Goal: Task Accomplishment & Management: Manage account settings

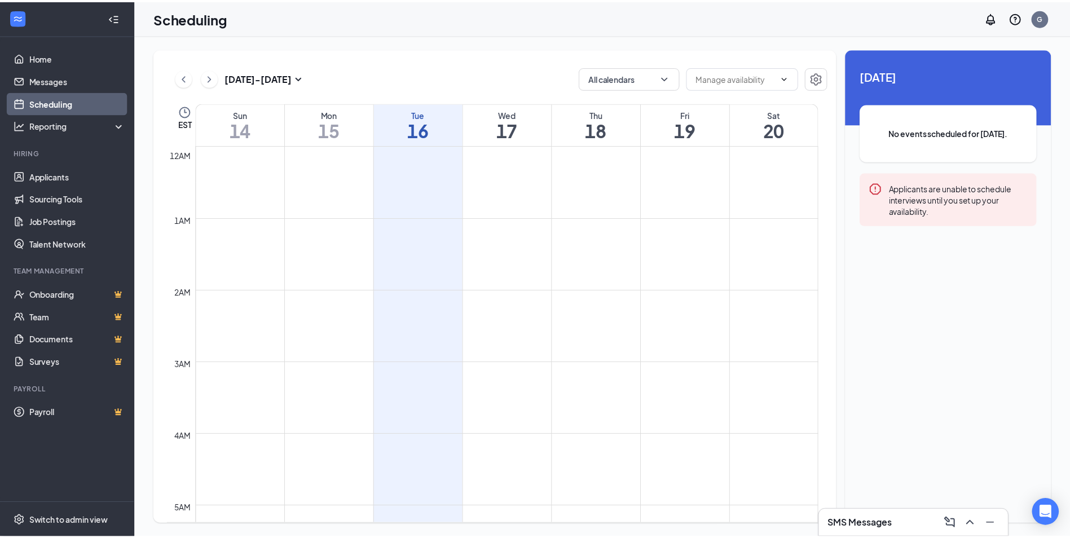
scroll to position [646, 0]
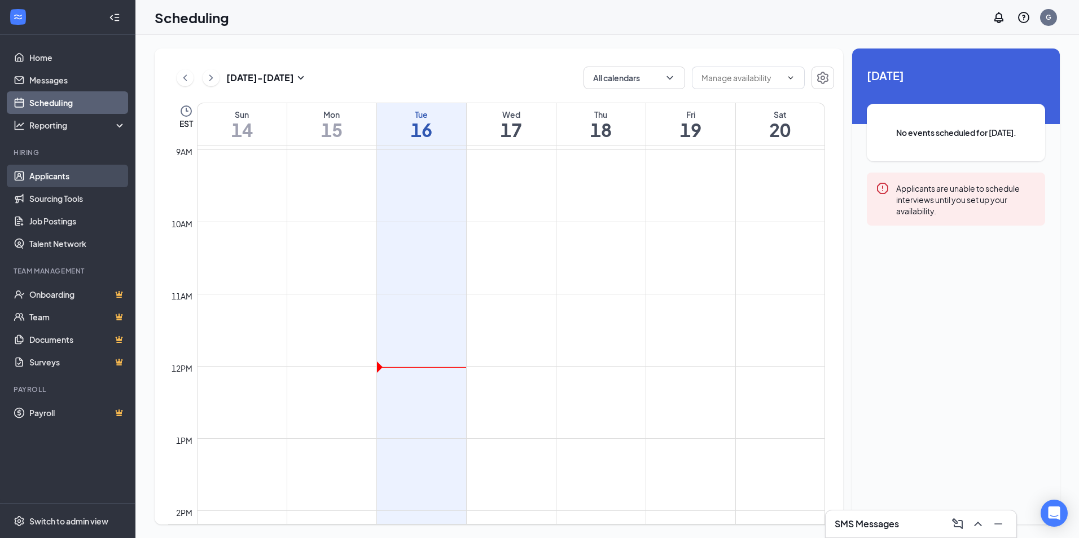
click at [54, 170] on link "Applicants" at bounding box center [77, 176] width 96 height 23
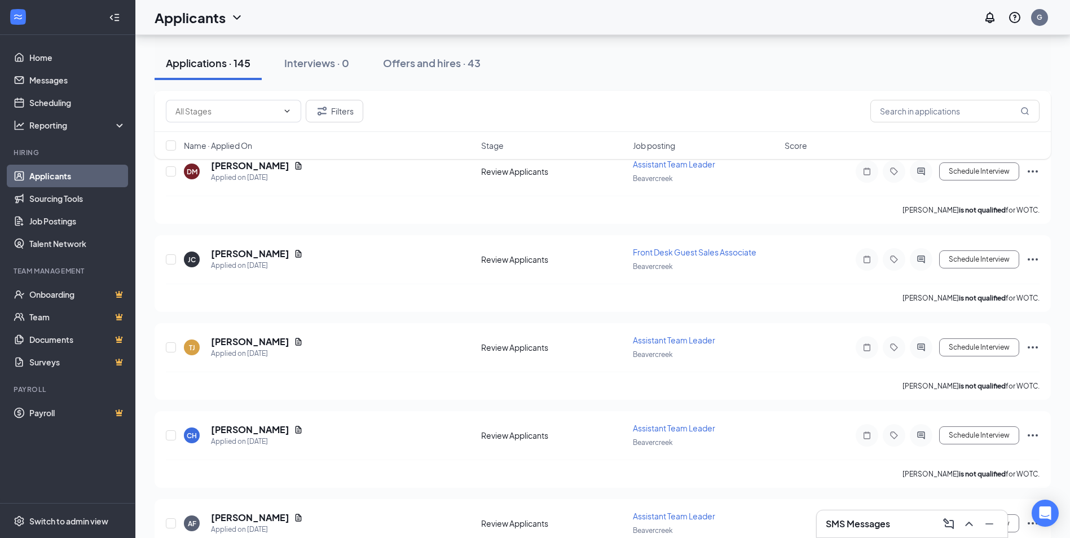
scroll to position [3754, 0]
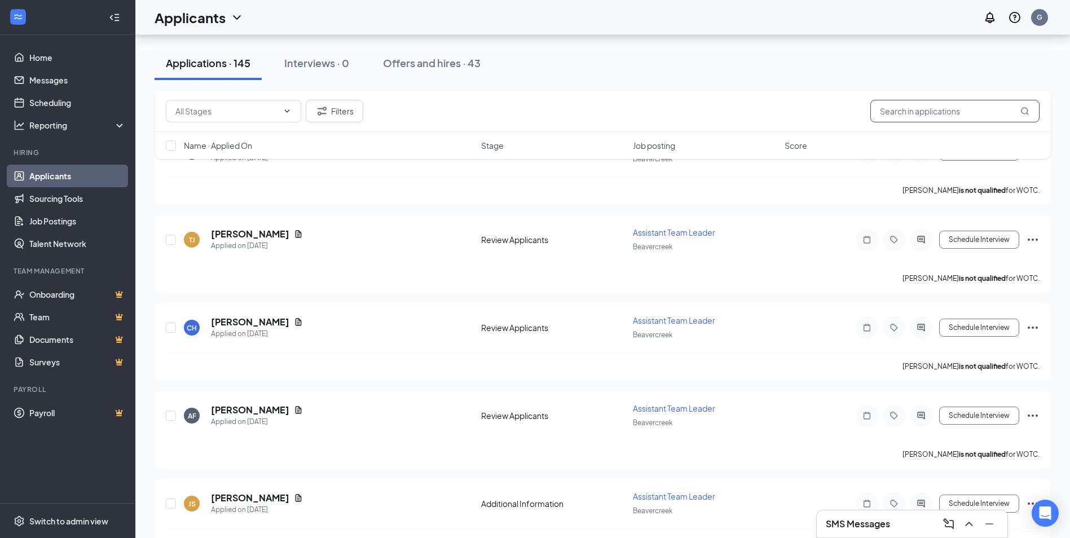
click at [997, 110] on input "text" at bounding box center [955, 111] width 169 height 23
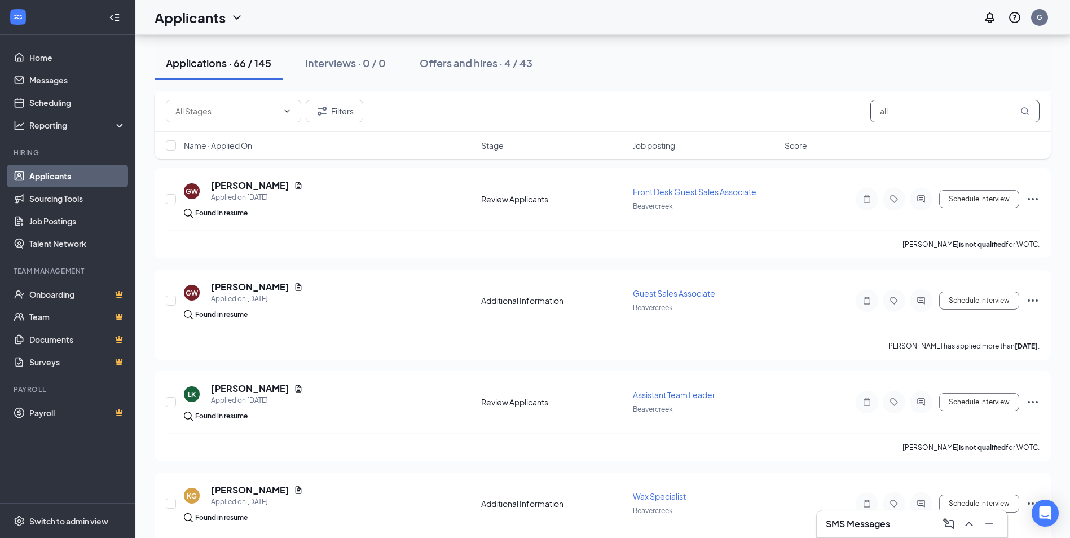
scroll to position [1016, 0]
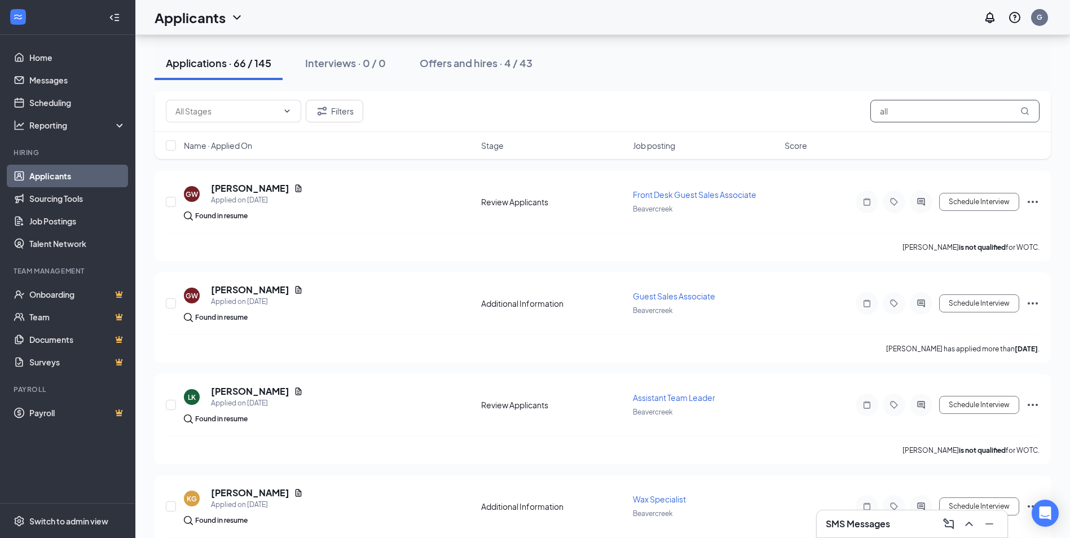
type input "all"
click at [193, 58] on div "Applications · 66 / 145" at bounding box center [219, 63] width 106 height 14
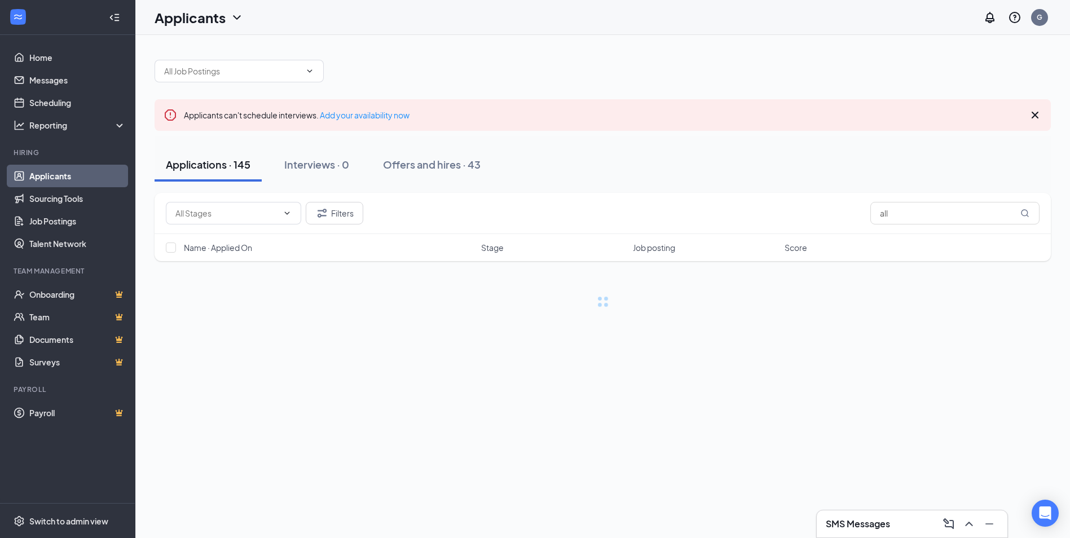
scroll to position [0, 0]
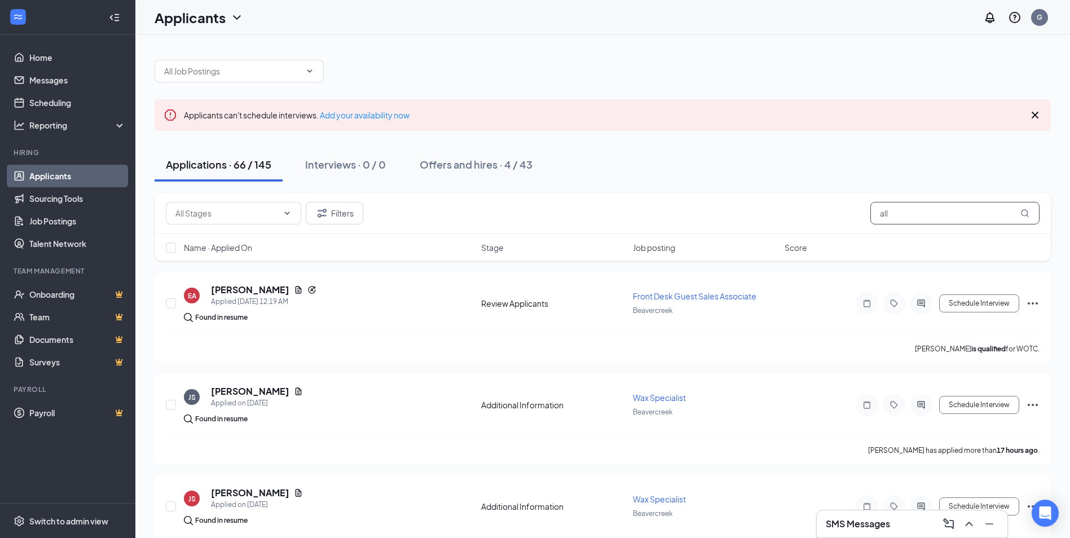
click at [990, 213] on input "all" at bounding box center [955, 213] width 169 height 23
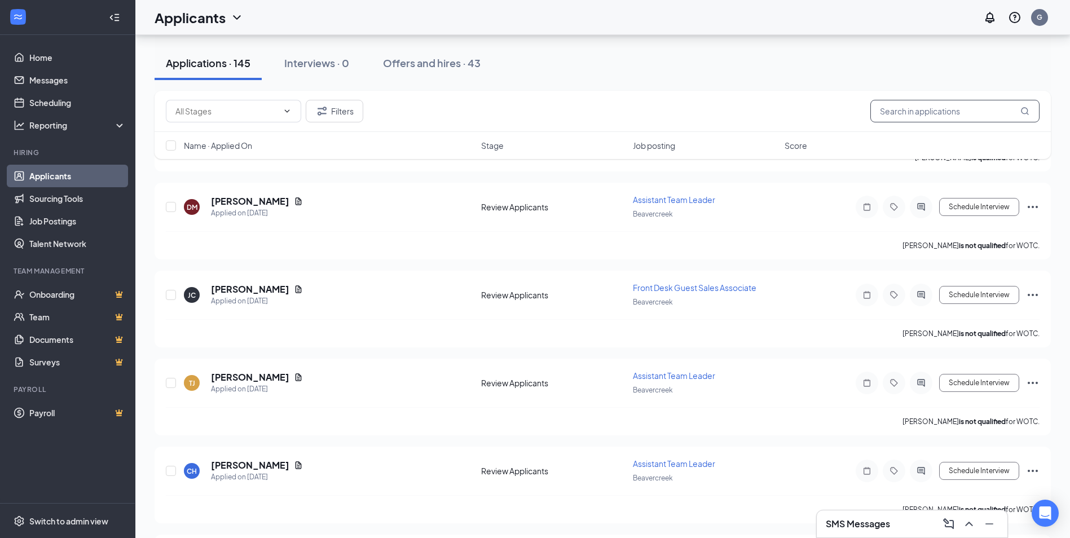
scroll to position [3612, 0]
click at [991, 103] on input "text" at bounding box center [955, 111] width 169 height 23
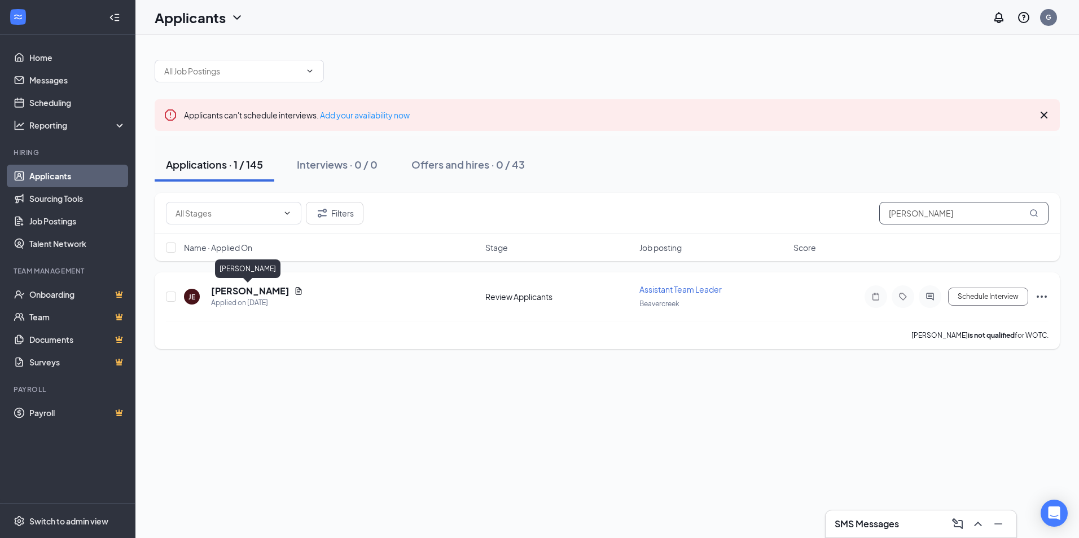
type input "[PERSON_NAME]"
click at [253, 292] on h5 "[PERSON_NAME]" at bounding box center [250, 291] width 78 height 12
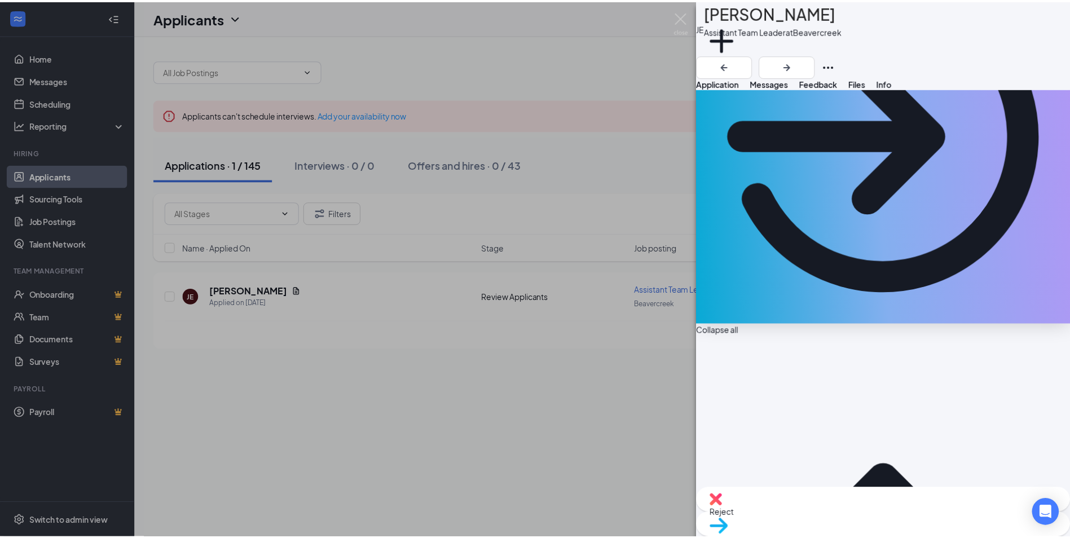
scroll to position [169, 0]
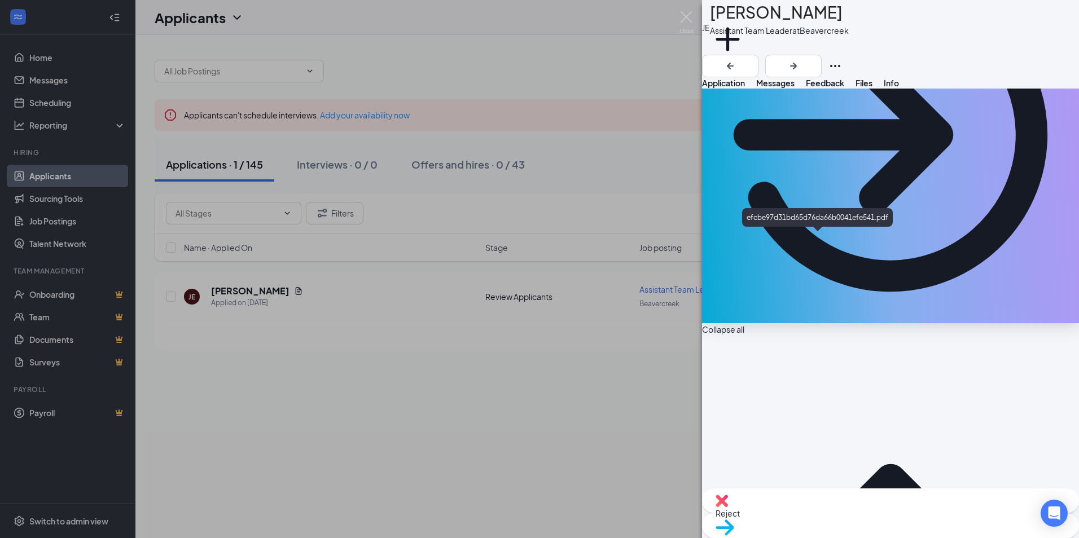
drag, startPoint x: 648, startPoint y: 348, endPoint x: 655, endPoint y: 320, distance: 29.2
click at [655, 347] on div "[PERSON_NAME] Assistant Team Leader at [GEOGRAPHIC_DATA] Add a tag Application …" at bounding box center [539, 269] width 1079 height 538
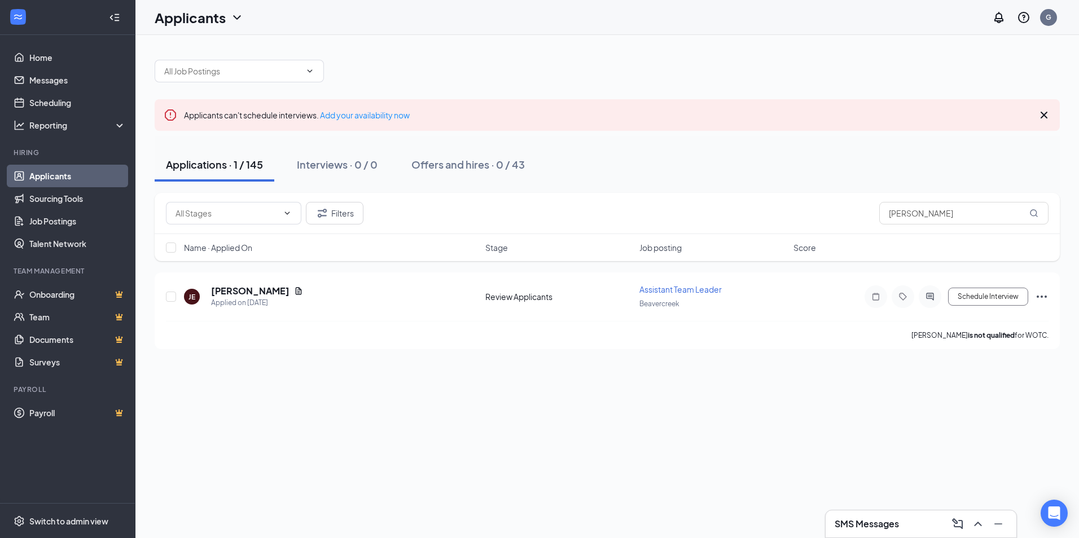
click at [61, 181] on link "Applicants" at bounding box center [77, 176] width 96 height 23
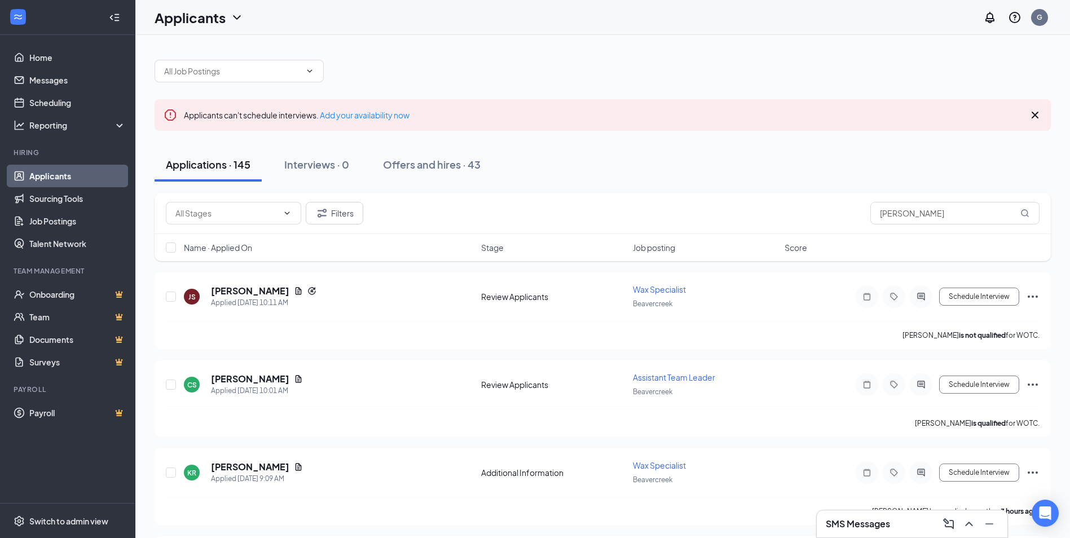
click at [41, 167] on link "Applicants" at bounding box center [77, 176] width 96 height 23
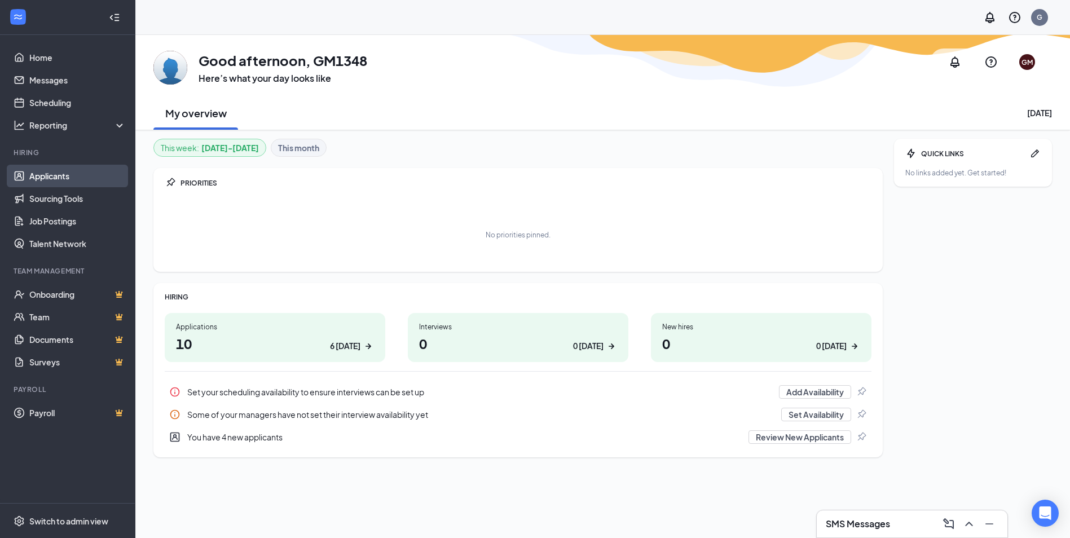
click at [54, 173] on link "Applicants" at bounding box center [77, 176] width 96 height 23
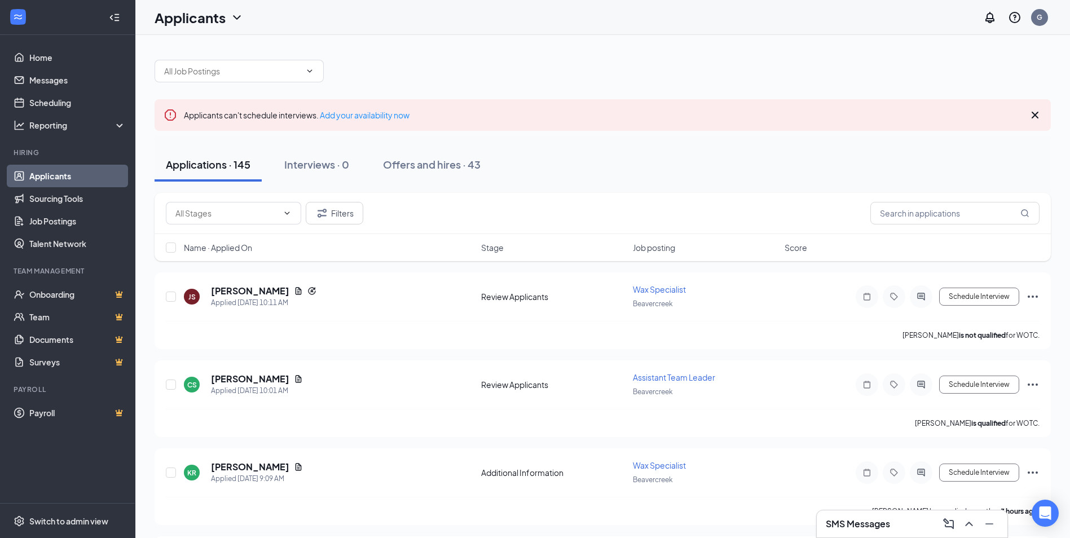
click at [1036, 117] on icon "Cross" at bounding box center [1036, 115] width 14 height 14
